Goal: Find specific page/section: Find specific page/section

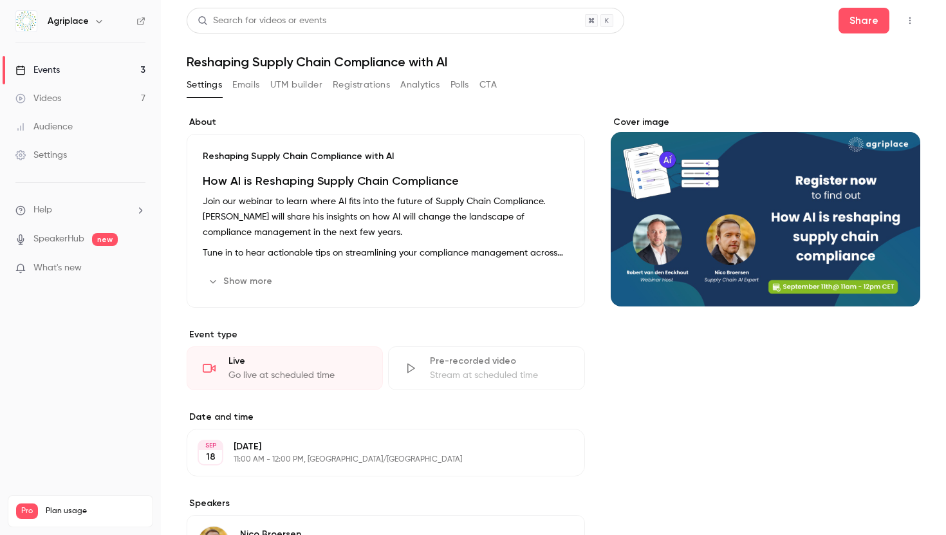
click at [114, 63] on link "Events 3" at bounding box center [80, 70] width 161 height 28
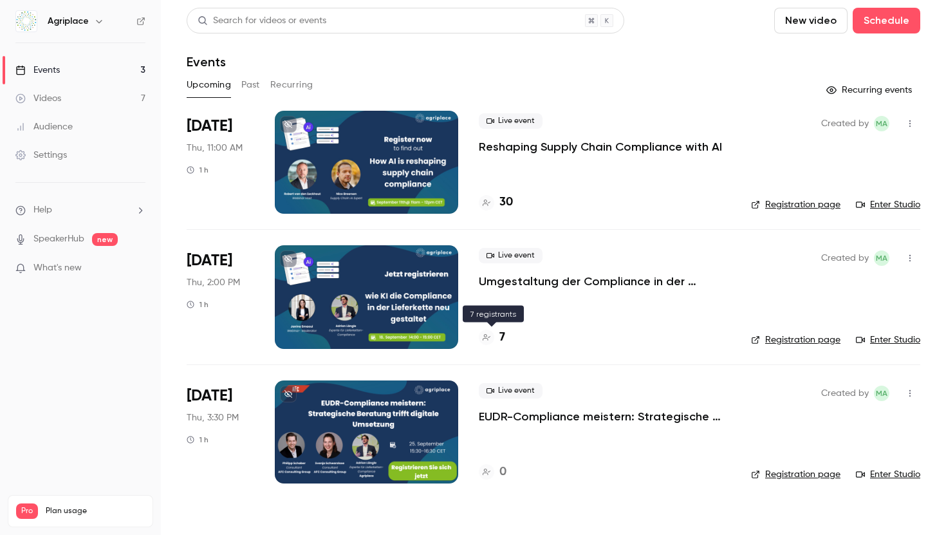
click at [494, 339] on div "7" at bounding box center [492, 337] width 26 height 17
